Goal: Find contact information: Find contact information

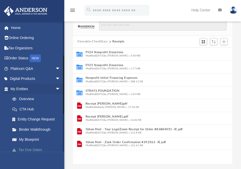
scroll to position [113, 155]
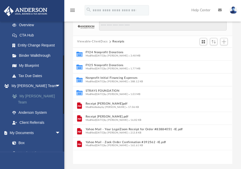
click at [38, 95] on link "My [PERSON_NAME] Team" at bounding box center [37, 99] width 61 height 16
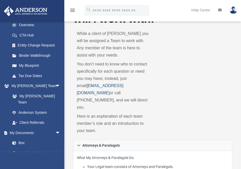
click at [123, 86] on link "[EMAIL_ADDRESS][DOMAIN_NAME]" at bounding box center [100, 90] width 47 height 12
click at [123, 85] on link "[EMAIL_ADDRESS][DOMAIN_NAME]" at bounding box center [100, 90] width 47 height 12
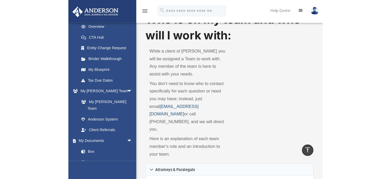
scroll to position [15, 0]
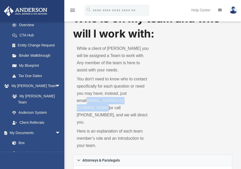
drag, startPoint x: 75, startPoint y: 101, endPoint x: 136, endPoint y: 101, distance: 60.7
click at [136, 101] on div "While a client of [PERSON_NAME] you will be assigned a Team to work with. Any m…" at bounding box center [112, 97] width 79 height 113
copy link "[EMAIL_ADDRESS][DOMAIN_NAME]"
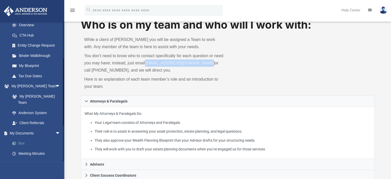
click at [27, 138] on link "Box" at bounding box center [37, 143] width 61 height 10
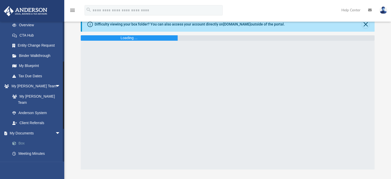
scroll to position [81, 0]
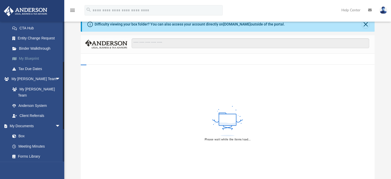
click at [31, 61] on link "My Blueprint" at bounding box center [37, 59] width 61 height 10
